Goal: Navigation & Orientation: Find specific page/section

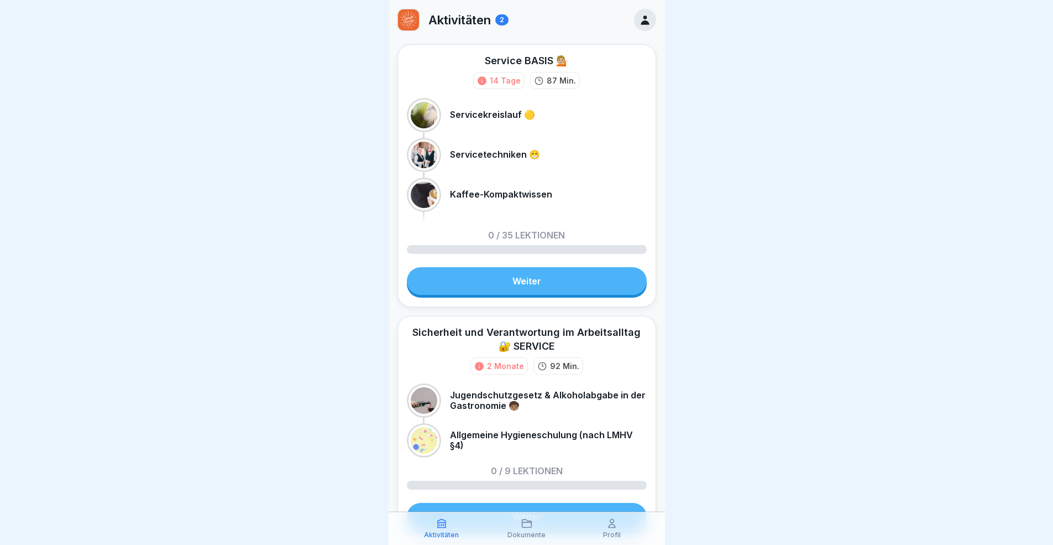
click at [616, 532] on p "Profil" at bounding box center [612, 535] width 18 height 8
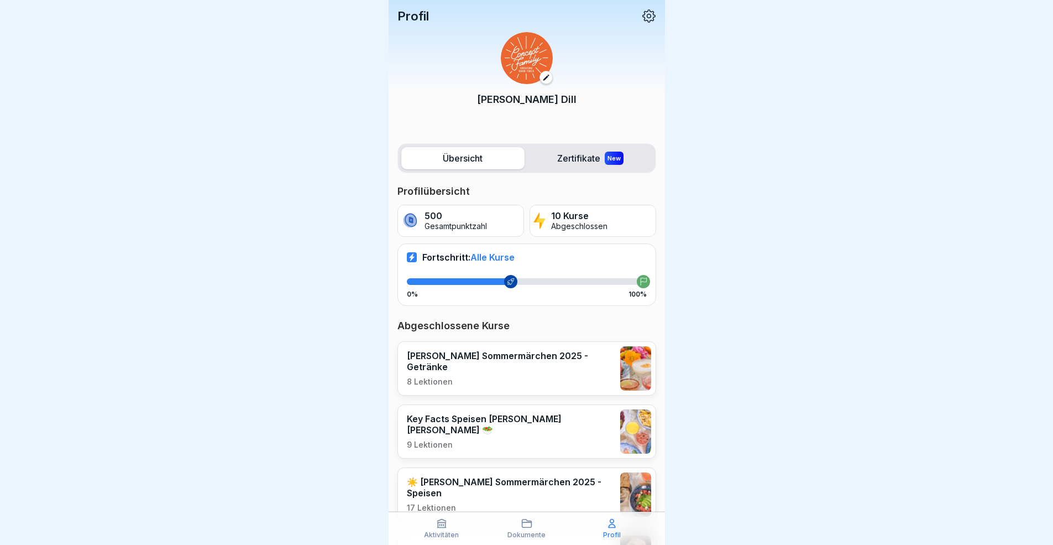
click at [446, 528] on icon at bounding box center [441, 522] width 11 height 11
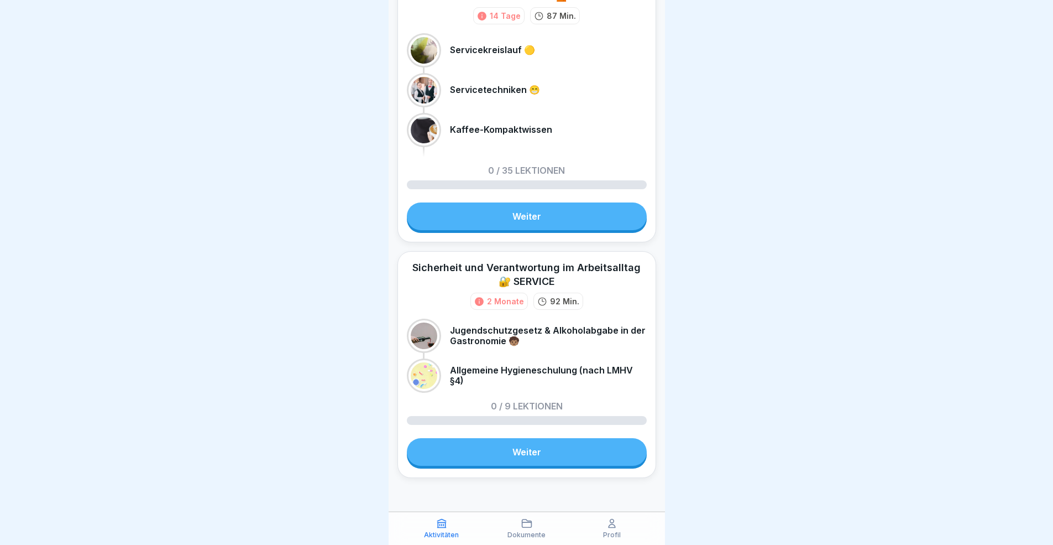
scroll to position [8, 0]
click at [614, 528] on icon at bounding box center [611, 522] width 11 height 11
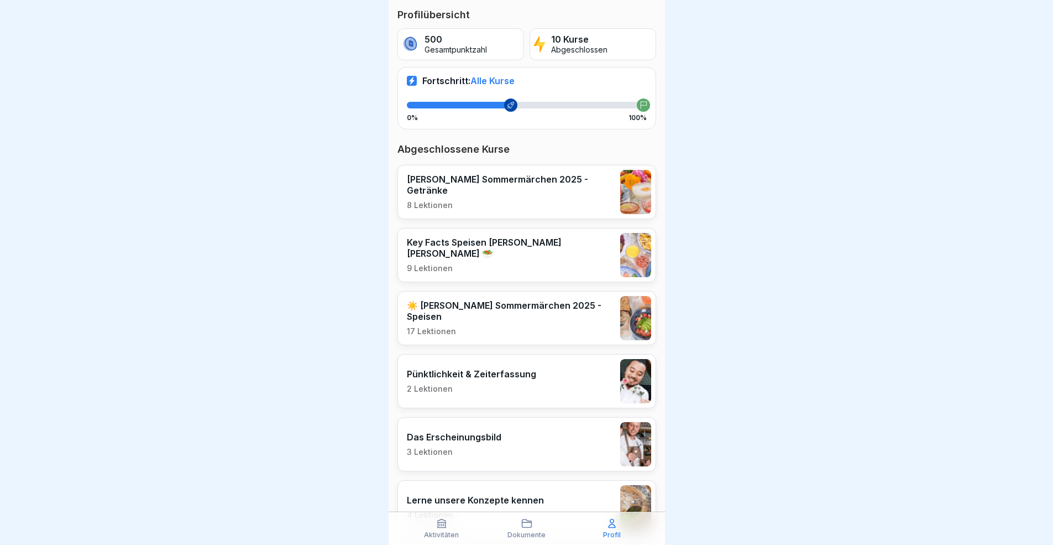
scroll to position [78, 0]
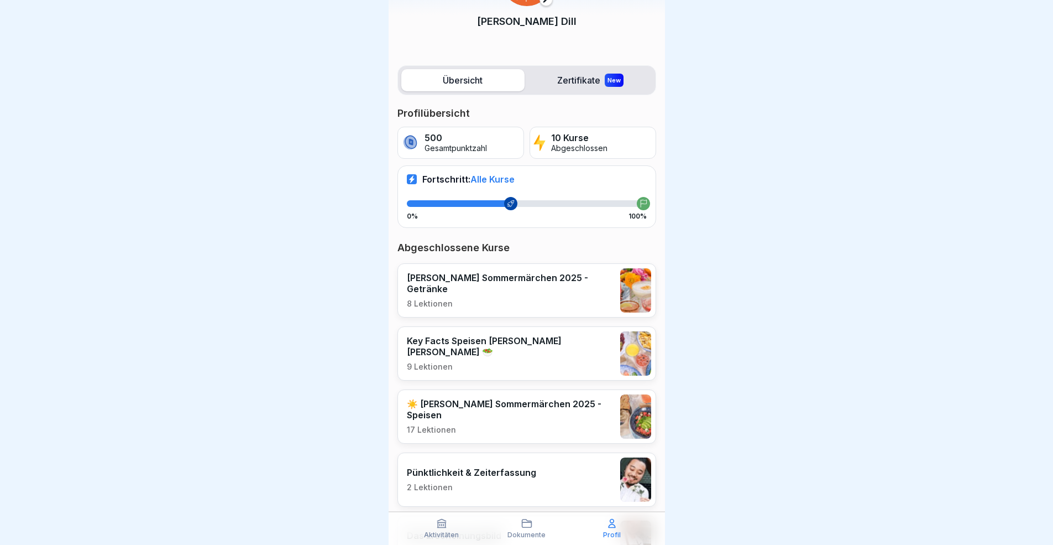
click at [569, 87] on label "Zertifikate New" at bounding box center [590, 80] width 123 height 22
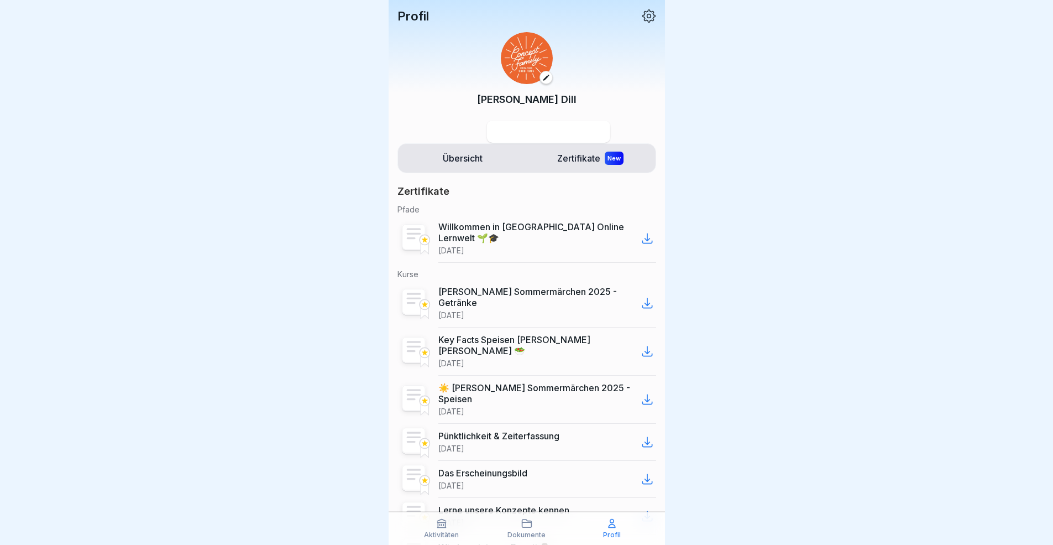
click at [580, 73] on div "[PERSON_NAME]" at bounding box center [526, 76] width 259 height 106
drag, startPoint x: 494, startPoint y: 158, endPoint x: 479, endPoint y: 161, distance: 15.7
click at [494, 158] on label "Übersicht" at bounding box center [462, 158] width 123 height 22
